Goal: Task Accomplishment & Management: Manage account settings

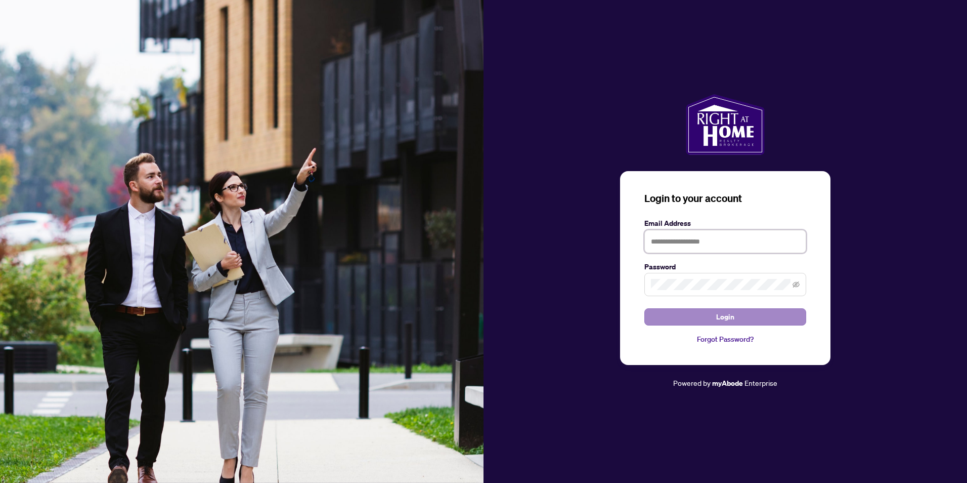
type input "**********"
click at [725, 317] on span "Login" at bounding box center [725, 317] width 18 height 16
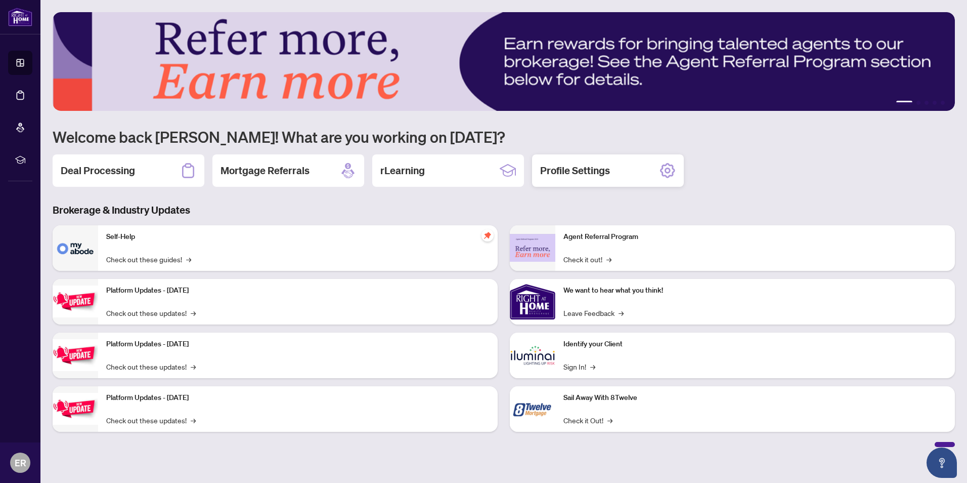
click at [670, 167] on icon at bounding box center [668, 170] width 16 height 16
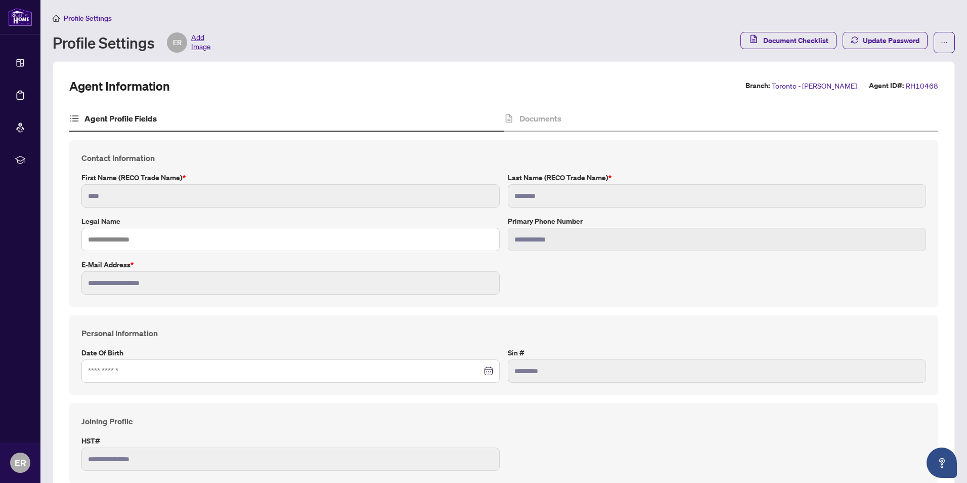
type input "****"
type input "**********"
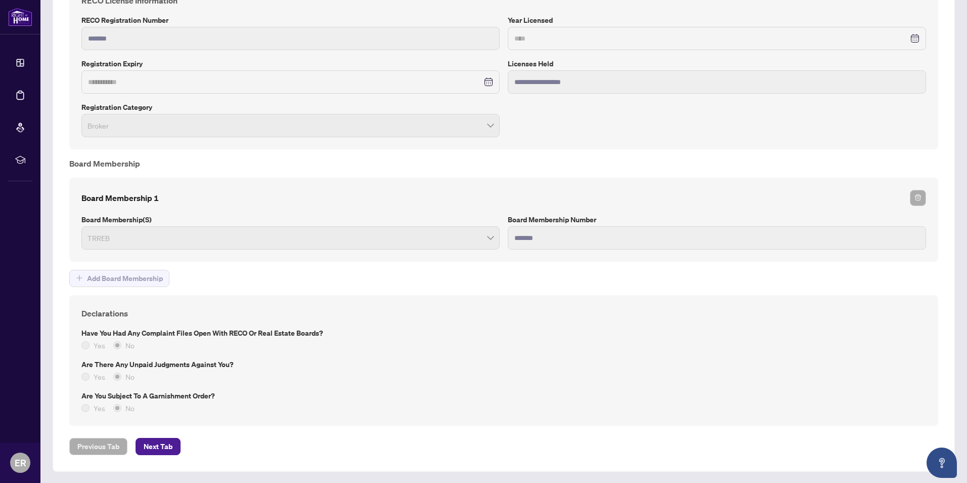
scroll to position [661, 0]
click at [158, 444] on span "Next Tab" at bounding box center [158, 446] width 29 height 16
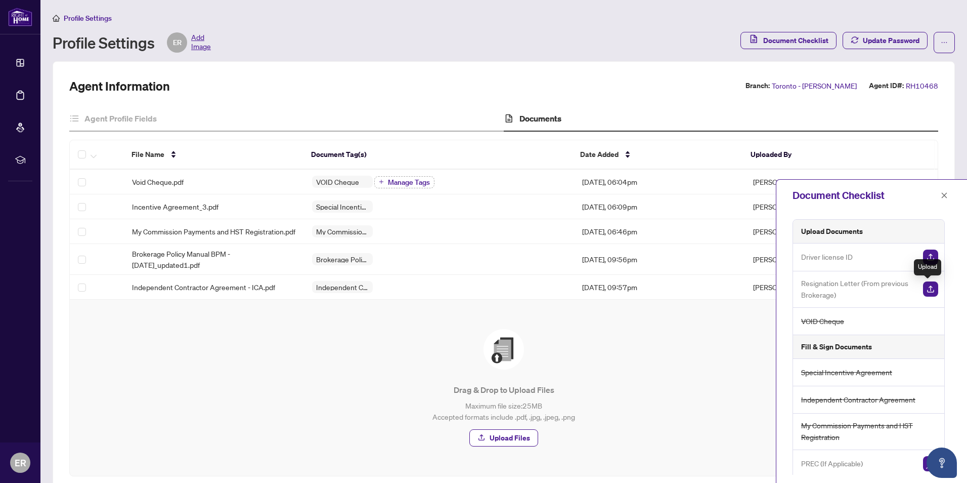
click at [927, 285] on img "button" at bounding box center [930, 288] width 15 height 15
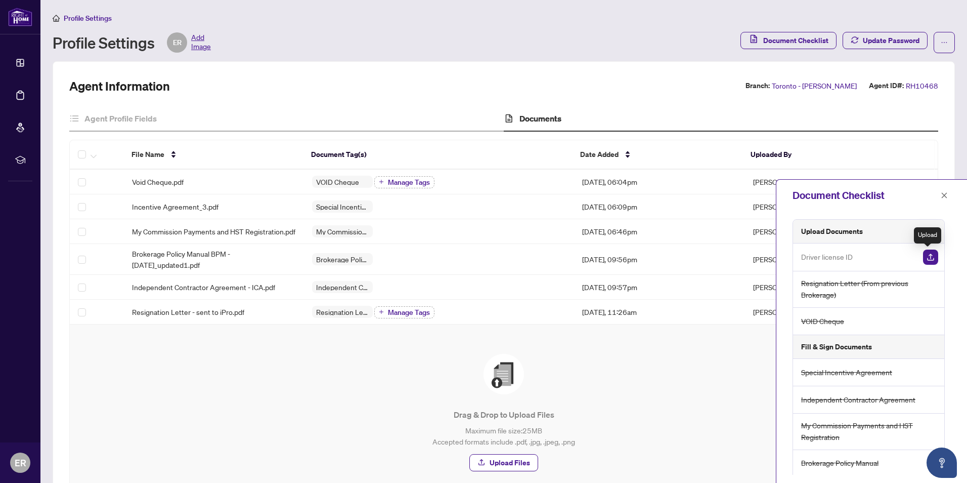
click at [928, 255] on img "button" at bounding box center [930, 256] width 15 height 15
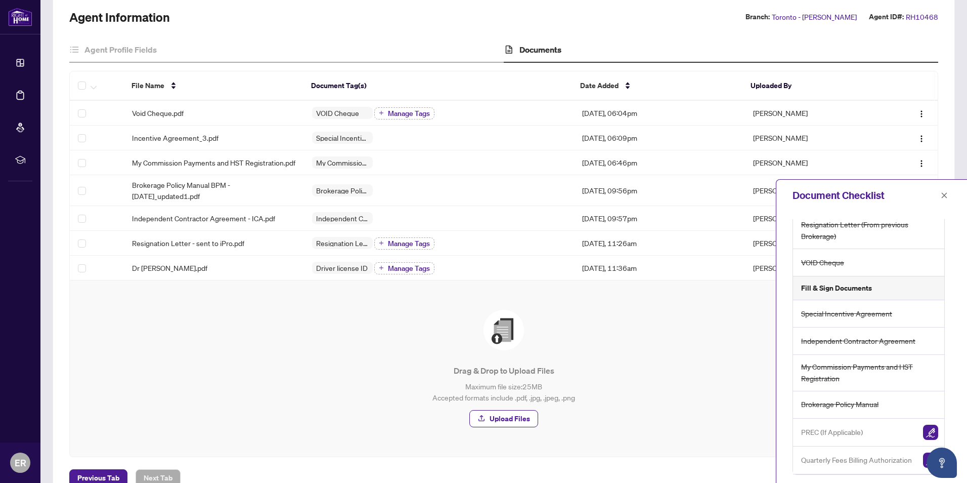
scroll to position [51, 0]
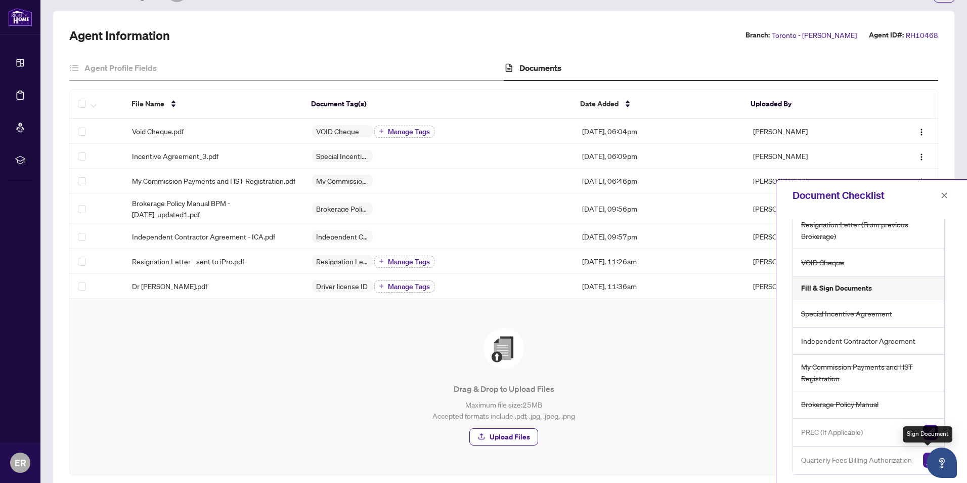
click at [923, 452] on img "button" at bounding box center [930, 459] width 15 height 15
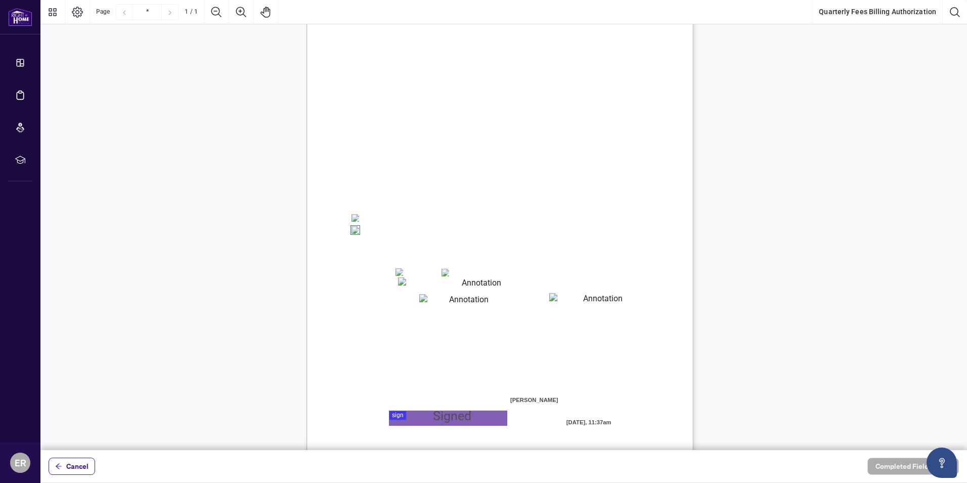
scroll to position [96, 0]
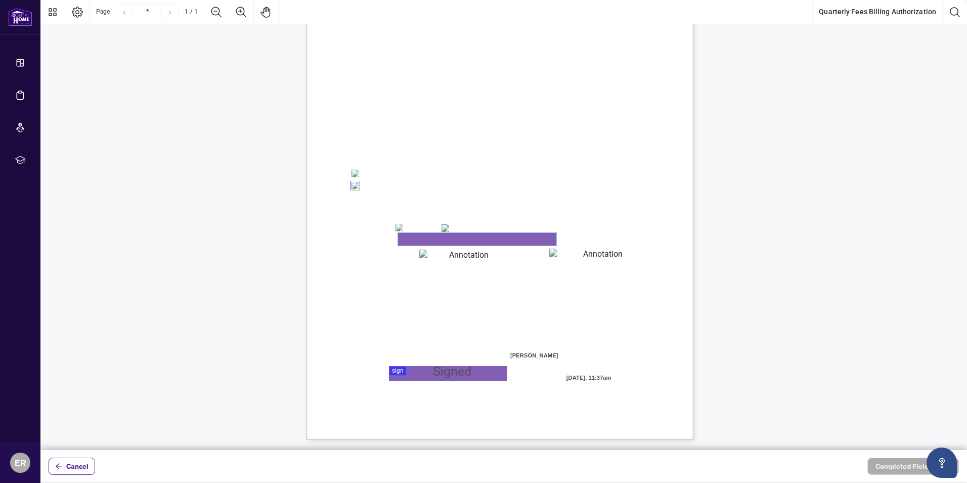
click at [409, 238] on textarea "01K2Q2KW6M3KJ6Y8TZ8KT1W8AZ" at bounding box center [477, 239] width 158 height 13
type textarea "**********"
click at [442, 255] on textarea "01K2Q2M6MYKEDB7AX5NCX3P142" at bounding box center [465, 254] width 92 height 10
type textarea "*****"
click at [584, 259] on textarea "01K2Q2MF4WJ5E815C27WZ6SAHC" at bounding box center [598, 254] width 99 height 12
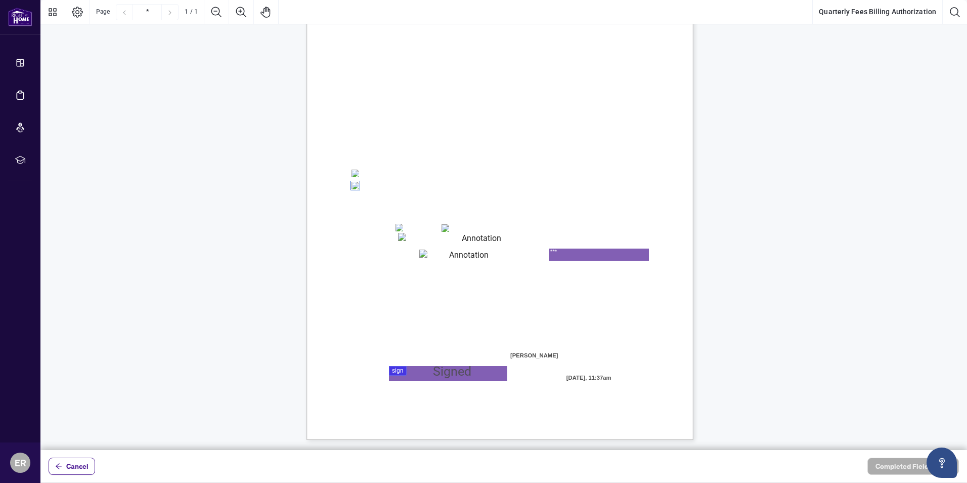
type textarea "***"
click at [398, 366] on div at bounding box center [503, 225] width 927 height 450
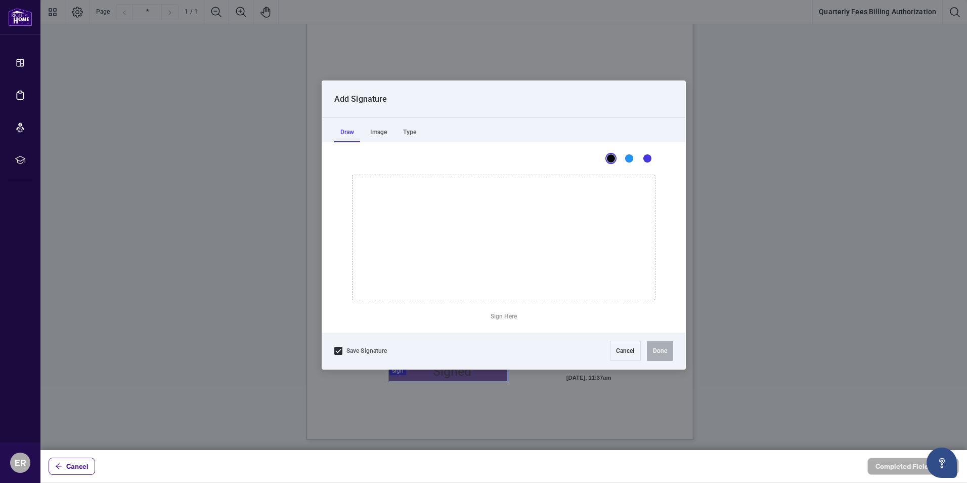
click at [395, 368] on div at bounding box center [503, 225] width 927 height 450
click at [619, 346] on button "Cancel" at bounding box center [625, 350] width 31 height 20
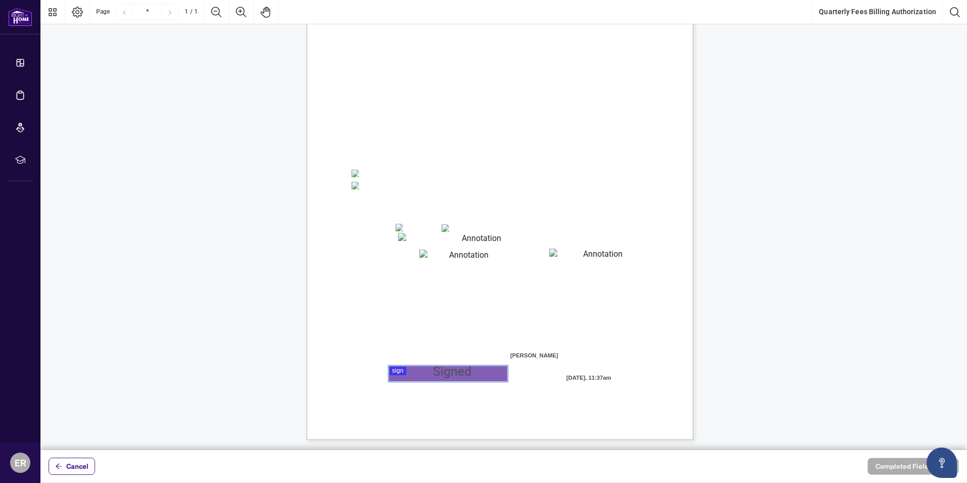
click at [397, 367] on div at bounding box center [503, 225] width 927 height 450
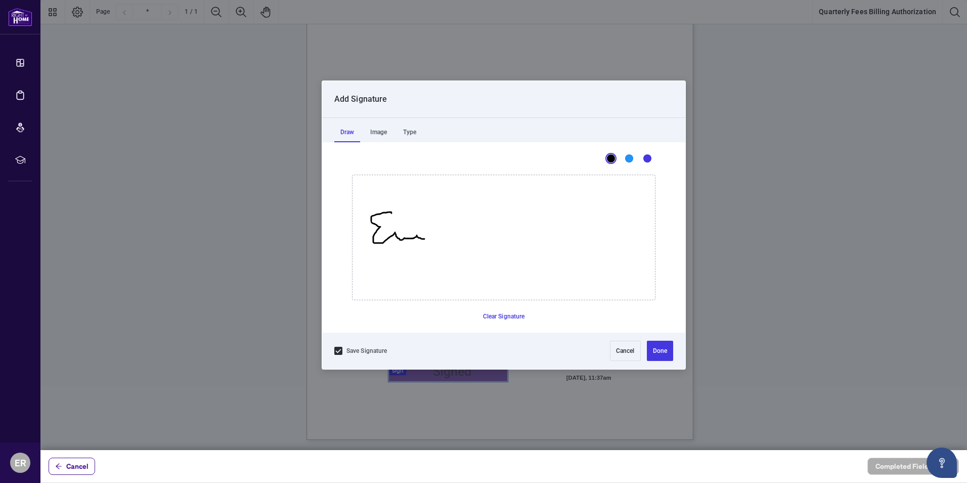
drag, startPoint x: 392, startPoint y: 213, endPoint x: 424, endPoint y: 239, distance: 41.8
click at [424, 239] on icon "Drawing canvas" at bounding box center [504, 237] width 303 height 124
click at [402, 228] on icon "Drawing canvas" at bounding box center [504, 237] width 303 height 124
drag, startPoint x: 444, startPoint y: 221, endPoint x: 477, endPoint y: 236, distance: 36.4
click at [477, 236] on icon "Drawing canvas" at bounding box center [504, 237] width 303 height 124
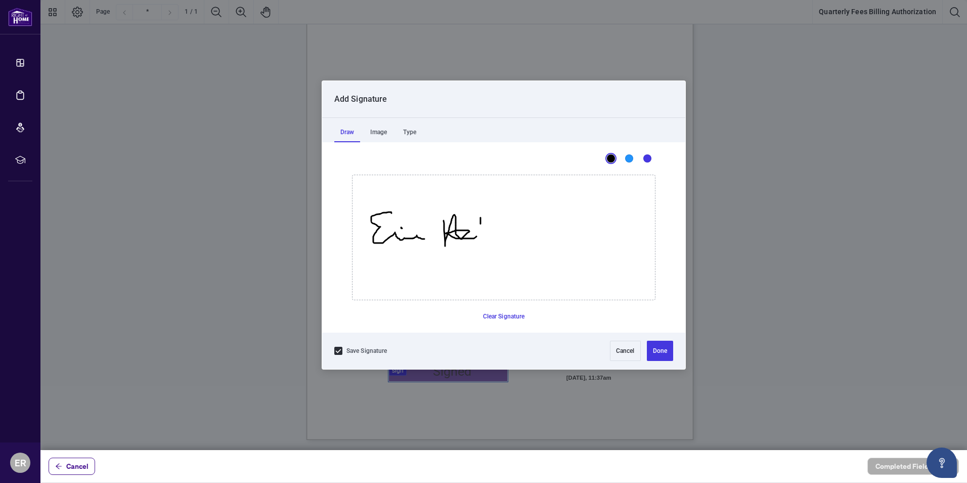
click at [481, 218] on icon "Drawing canvas" at bounding box center [504, 237] width 303 height 124
drag, startPoint x: 481, startPoint y: 218, endPoint x: 528, endPoint y: 233, distance: 49.6
click at [655, 346] on button "Done" at bounding box center [660, 350] width 26 height 20
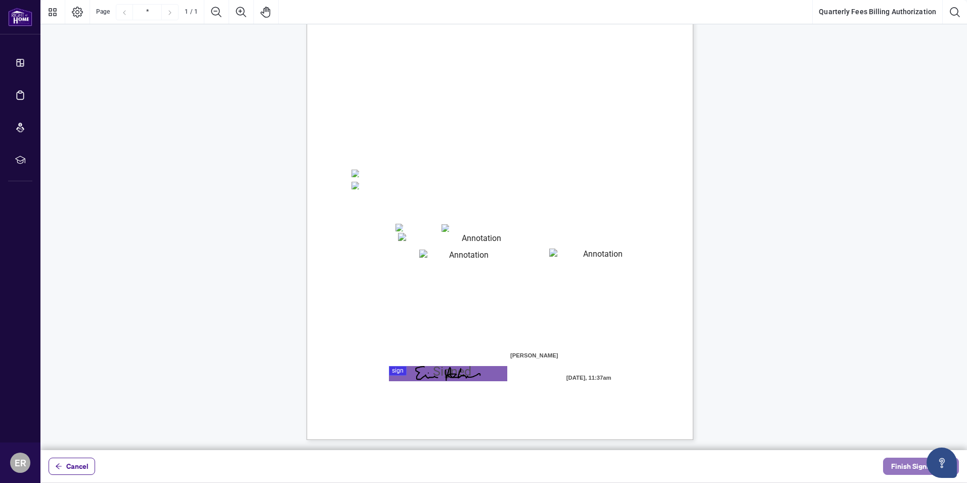
click at [910, 464] on span "Finish Signing" at bounding box center [914, 466] width 46 height 16
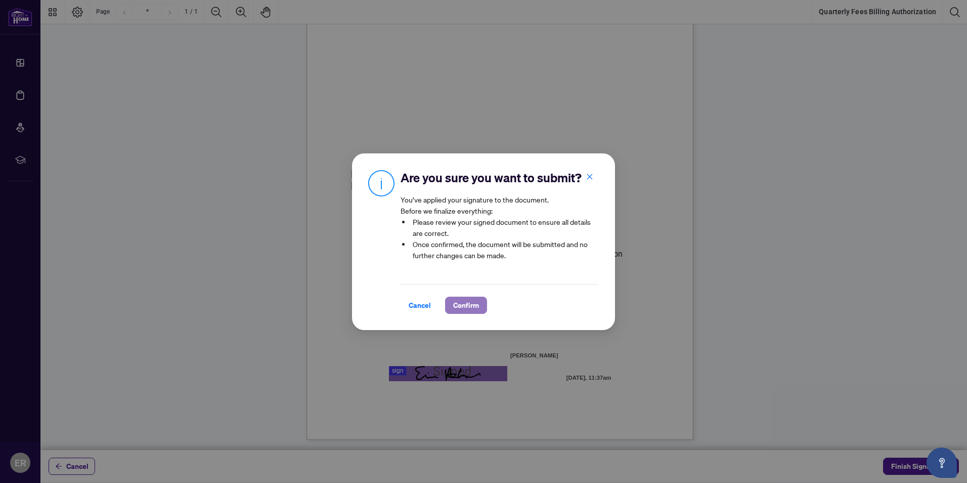
click at [469, 303] on span "Confirm" at bounding box center [466, 305] width 26 height 16
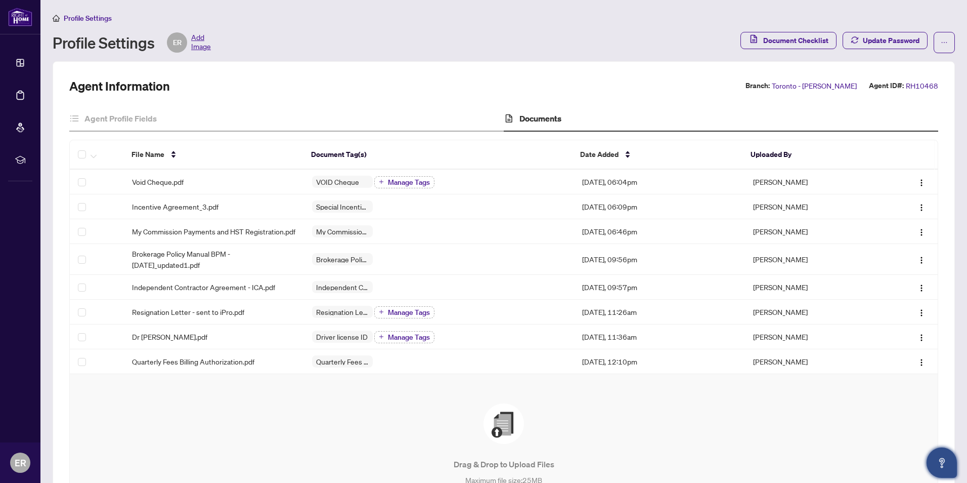
click at [940, 458] on icon "Open asap" at bounding box center [942, 462] width 13 height 13
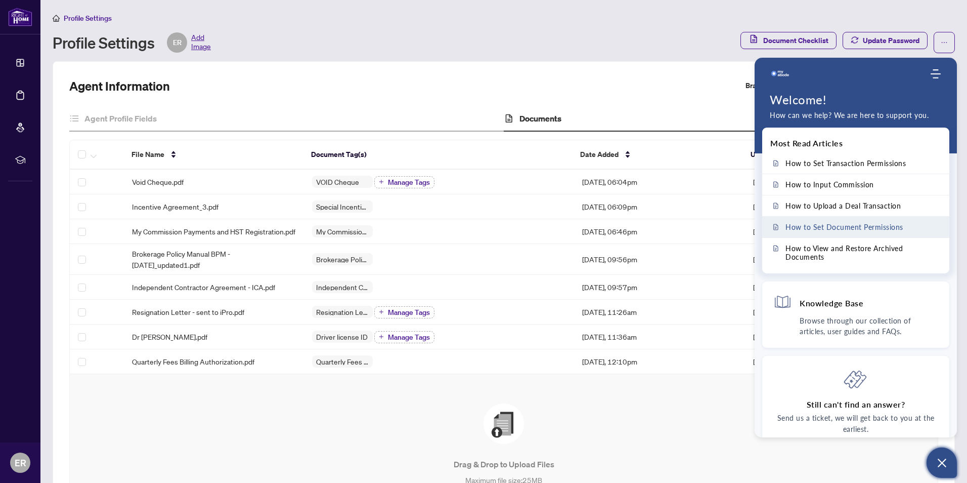
click at [869, 223] on span "How to Set Document Permissions" at bounding box center [845, 227] width 118 height 9
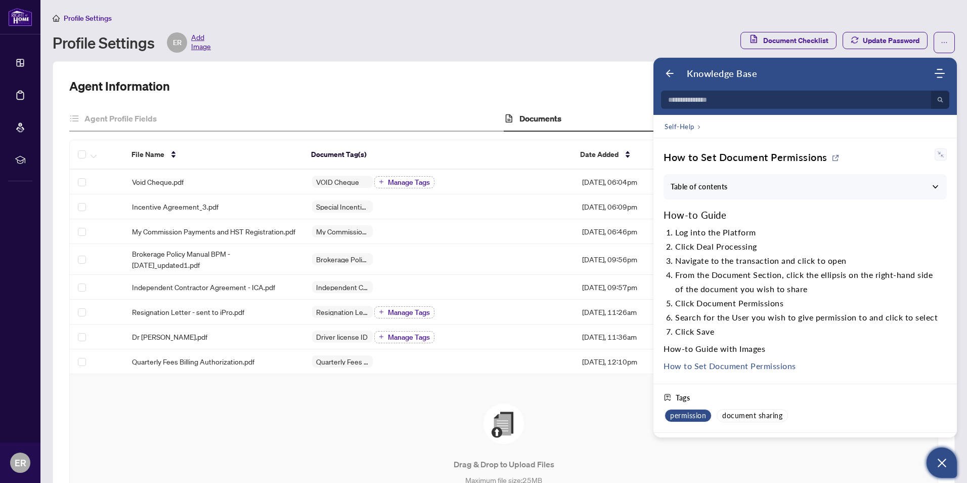
click at [696, 413] on span "permission" at bounding box center [688, 415] width 36 height 9
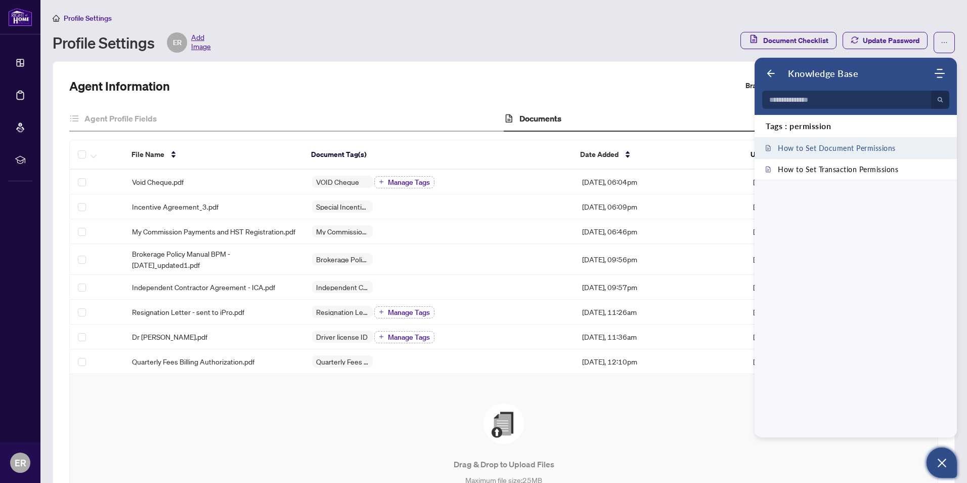
click at [848, 144] on span "How to Set Document Permissions" at bounding box center [837, 148] width 118 height 9
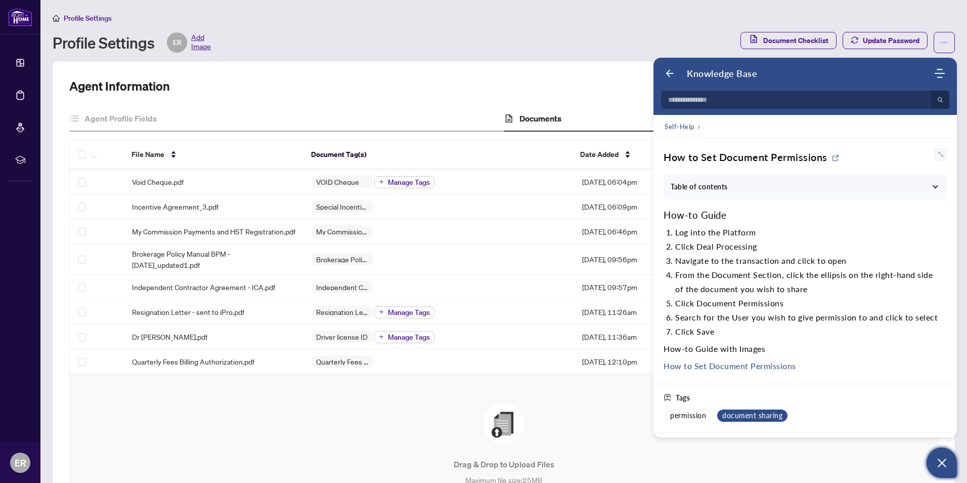
click at [752, 412] on span "document sharing" at bounding box center [752, 415] width 60 height 9
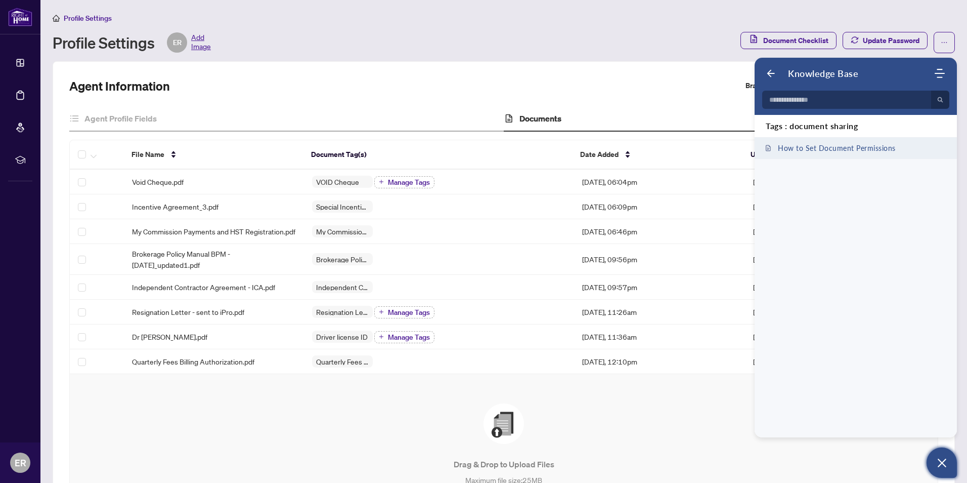
click at [836, 143] on div "How to Set Document Permissions" at bounding box center [856, 148] width 202 height 21
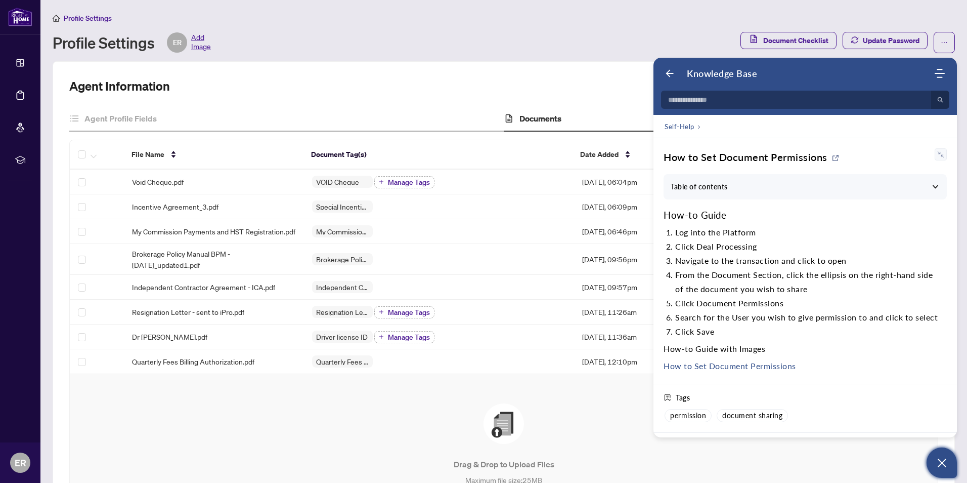
click at [940, 458] on icon "Open asap" at bounding box center [942, 462] width 13 height 13
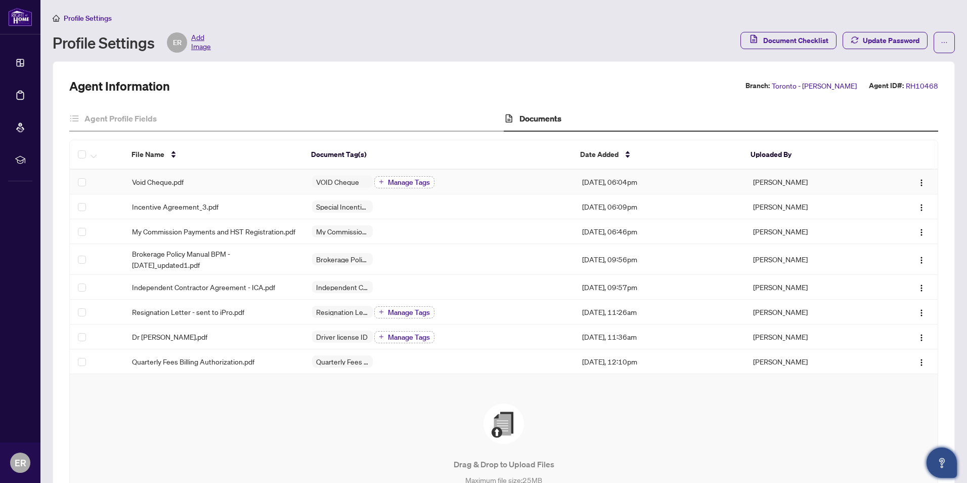
click at [402, 179] on span "Manage Tags" at bounding box center [409, 182] width 42 height 7
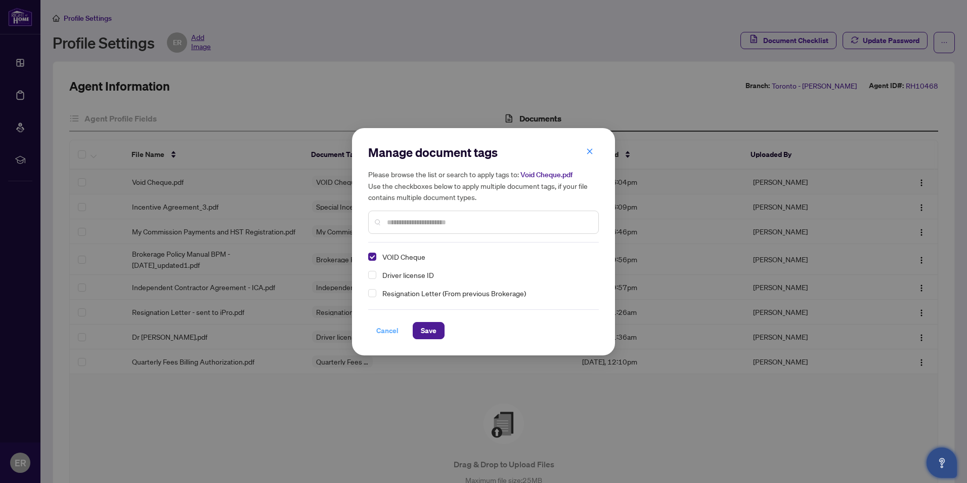
click at [387, 329] on span "Cancel" at bounding box center [387, 330] width 22 height 16
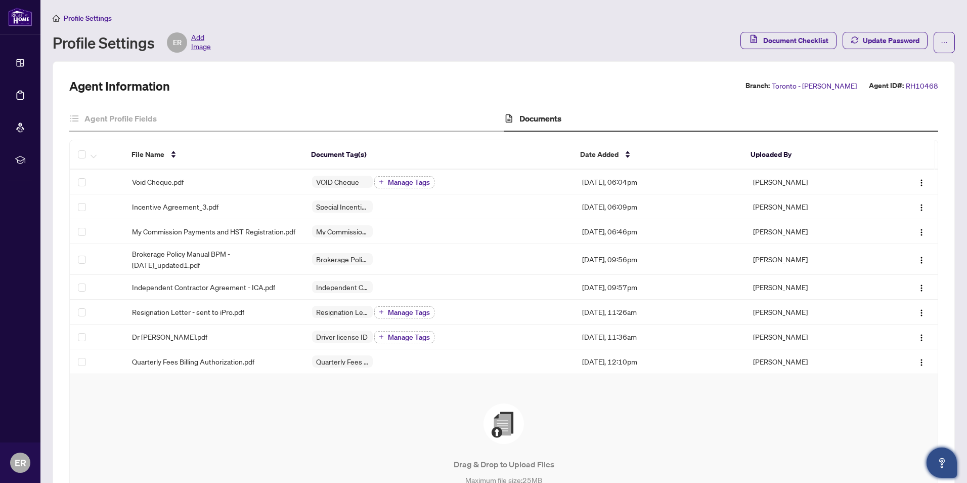
click at [942, 457] on icon "Open asap" at bounding box center [942, 462] width 13 height 13
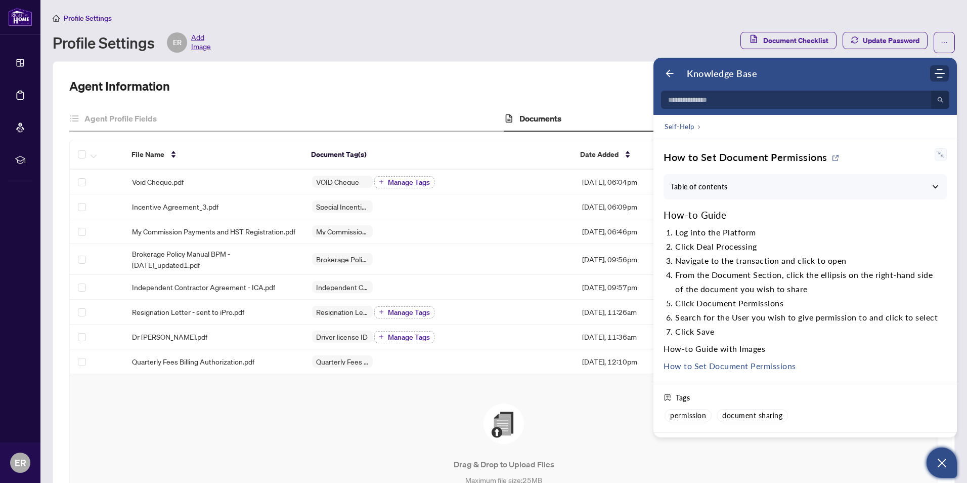
click at [939, 72] on icon "Modules Menu" at bounding box center [940, 73] width 10 height 10
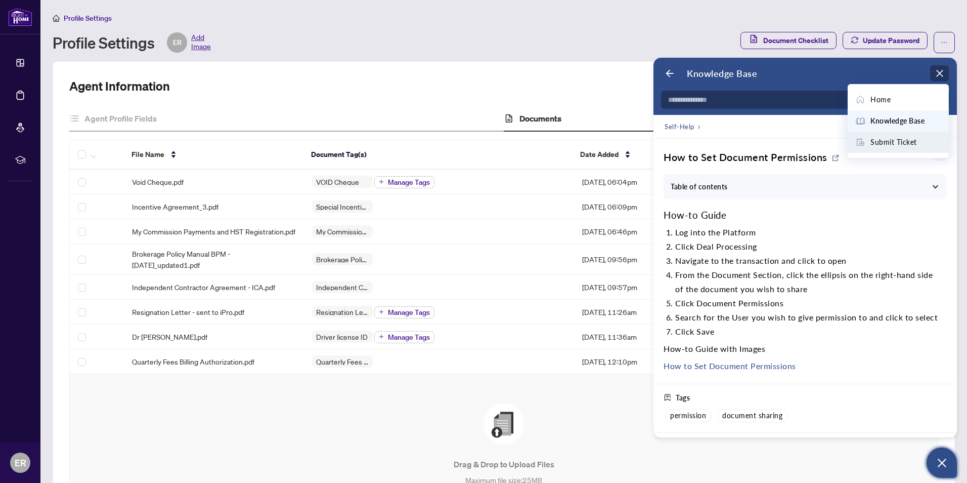
click at [895, 137] on span "Submit Ticket" at bounding box center [894, 142] width 47 height 11
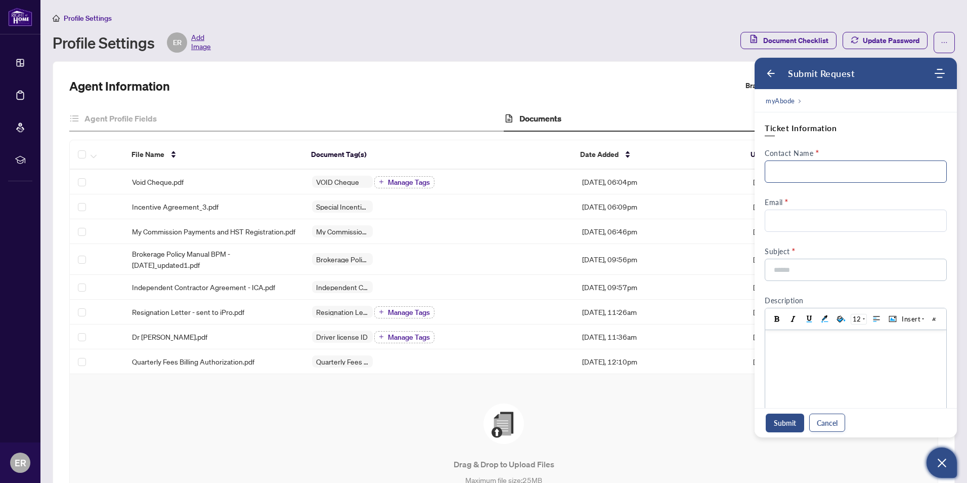
click at [780, 168] on input "Contact Name" at bounding box center [856, 171] width 182 height 22
type input "**********"
click at [782, 219] on input "Email" at bounding box center [856, 220] width 182 height 22
type input "**********"
click at [778, 271] on input at bounding box center [853, 269] width 160 height 21
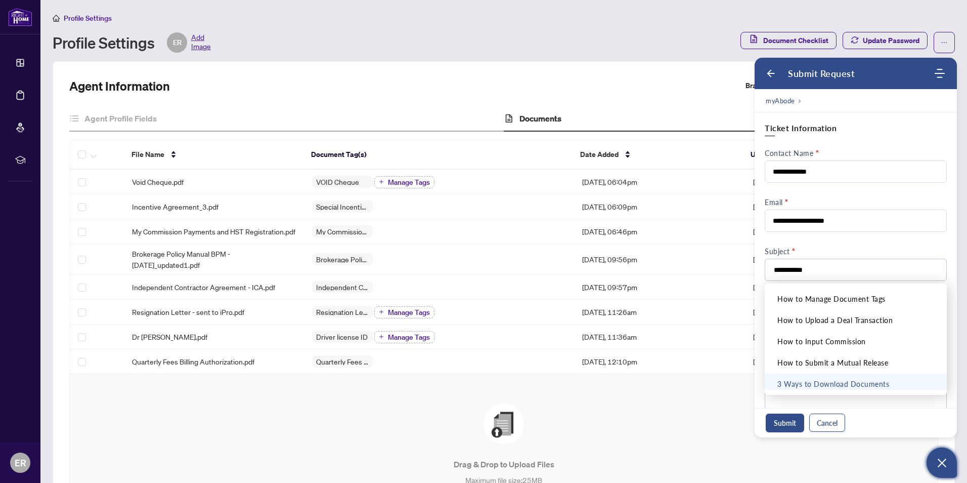
type input "**********"
click at [891, 409] on div "Submit Cancel" at bounding box center [856, 422] width 202 height 29
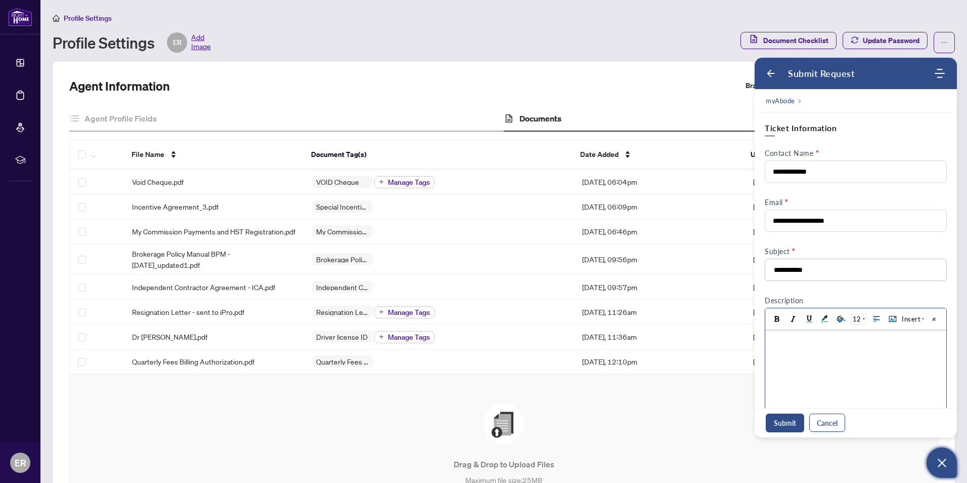
click at [781, 342] on div at bounding box center [855, 340] width 171 height 11
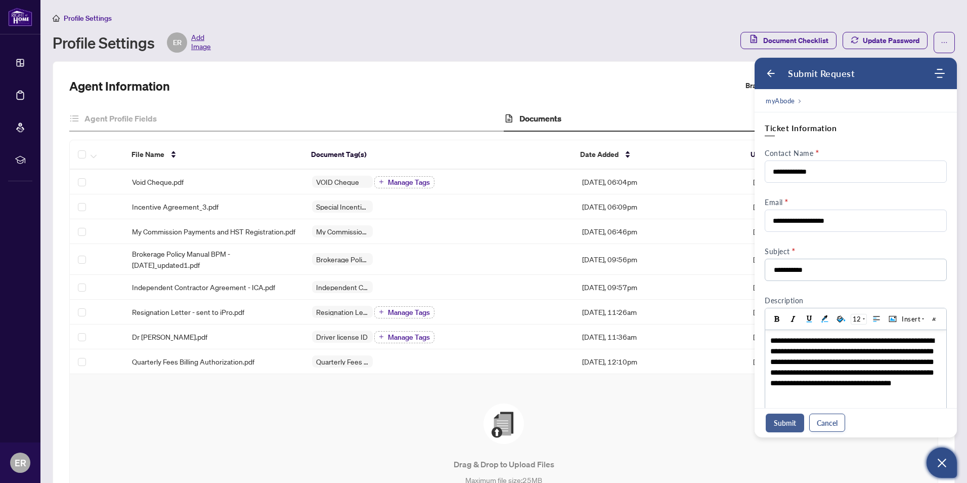
click at [784, 420] on button "Submit" at bounding box center [785, 422] width 38 height 19
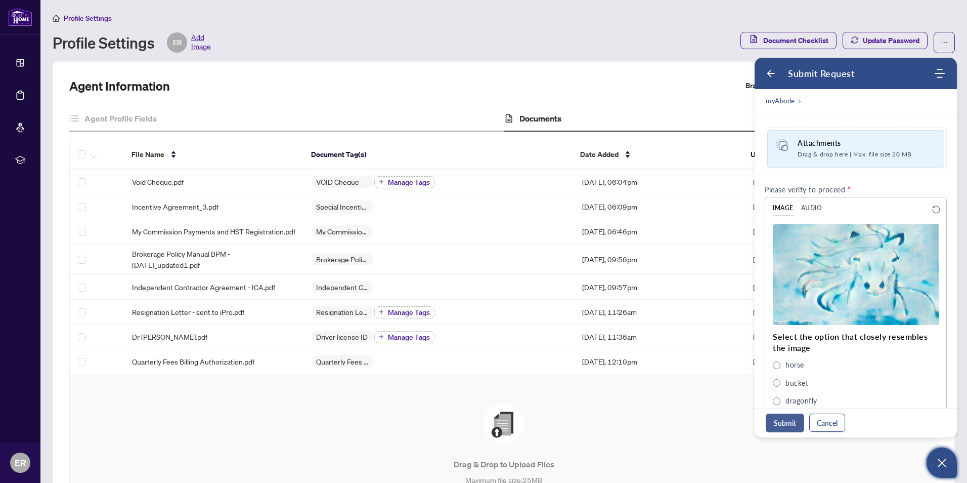
scroll to position [365, 0]
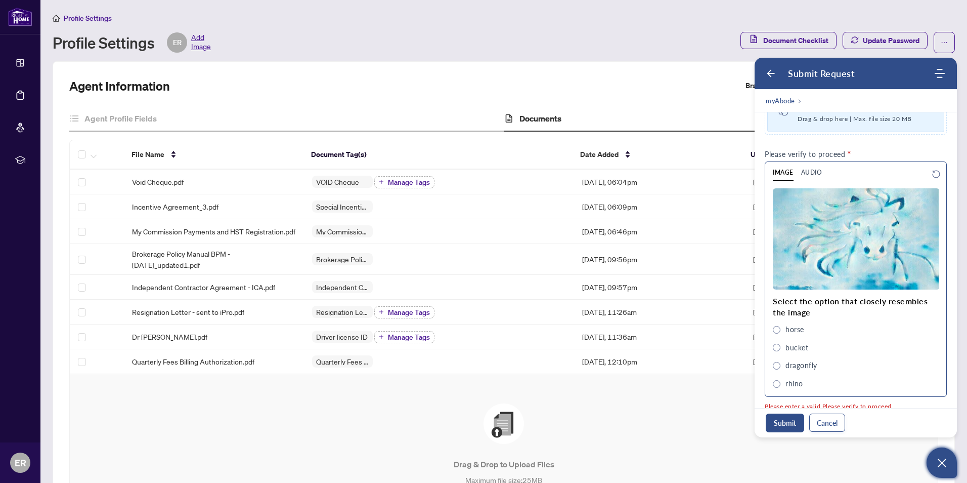
click at [776, 327] on span "horse" at bounding box center [777, 330] width 8 height 8
click at [793, 422] on button "Submit" at bounding box center [785, 422] width 38 height 19
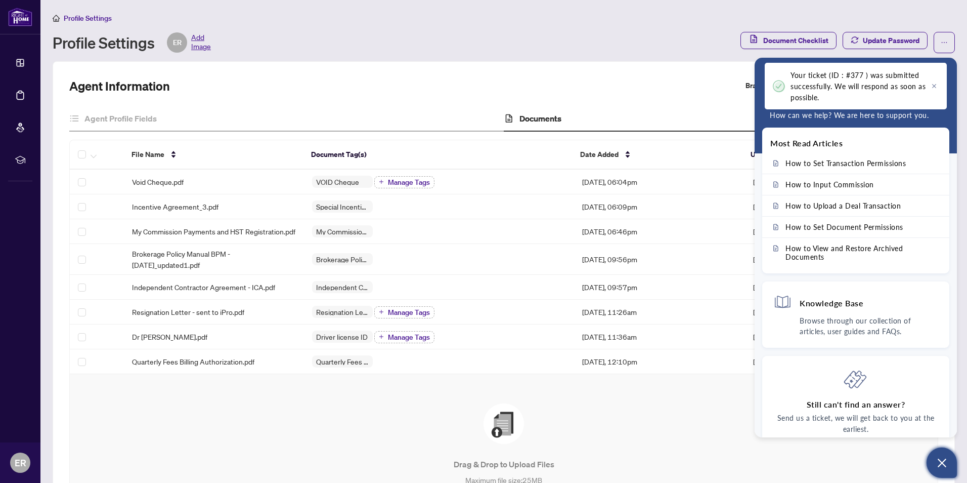
click at [939, 457] on icon "Open asap" at bounding box center [942, 462] width 13 height 13
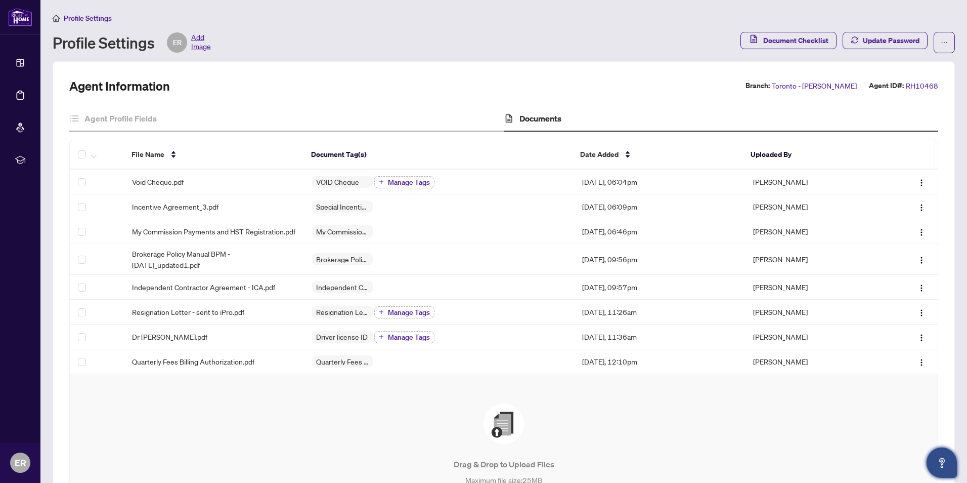
click at [201, 39] on span "Add Image" at bounding box center [201, 42] width 20 height 20
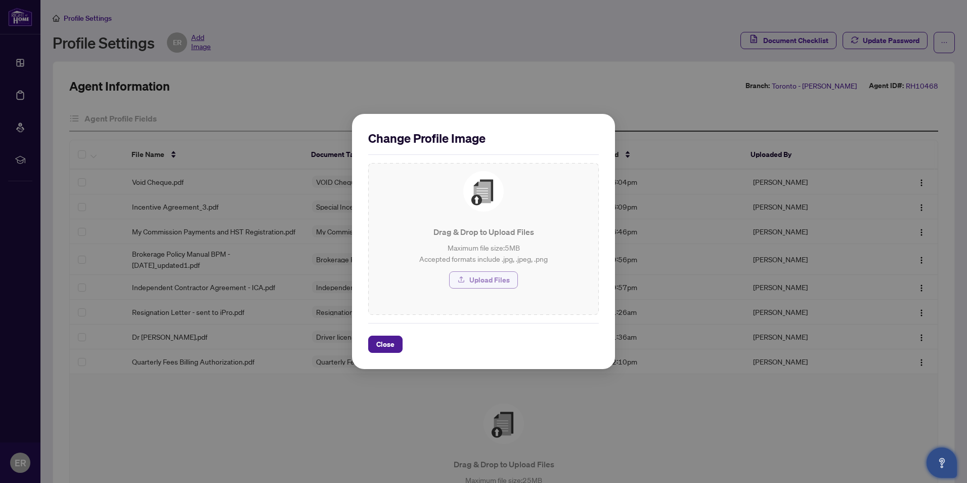
click at [483, 278] on span "Upload Files" at bounding box center [489, 280] width 40 height 16
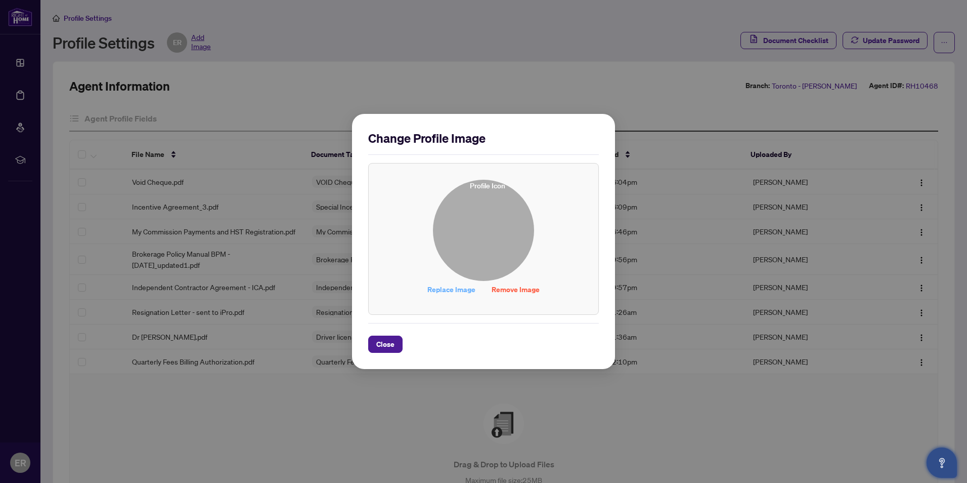
click at [452, 286] on span "Replace Image" at bounding box center [451, 289] width 48 height 16
click at [386, 339] on span "Close" at bounding box center [385, 344] width 18 height 16
